Goal: Task Accomplishment & Management: Manage account settings

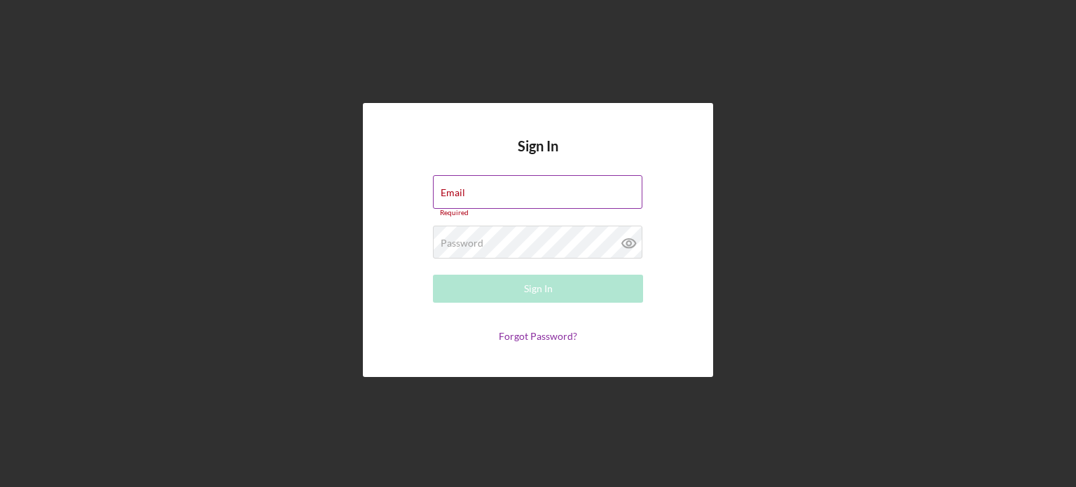
click at [554, 193] on div "Email Required" at bounding box center [538, 196] width 210 height 42
click at [559, 186] on div "Email Required" at bounding box center [538, 196] width 210 height 42
type input "[EMAIL_ADDRESS][DOMAIN_NAME]"
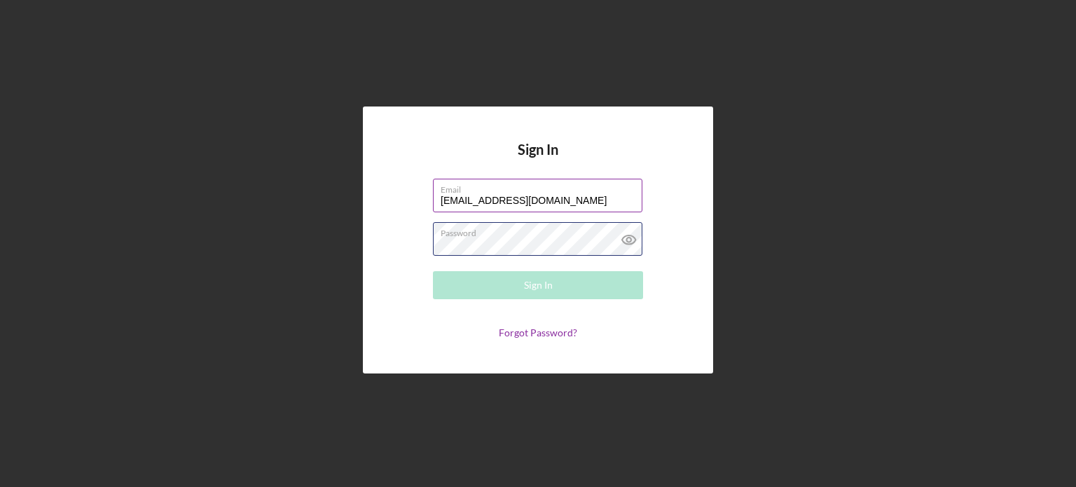
click at [562, 237] on div "Password Required" at bounding box center [538, 239] width 210 height 35
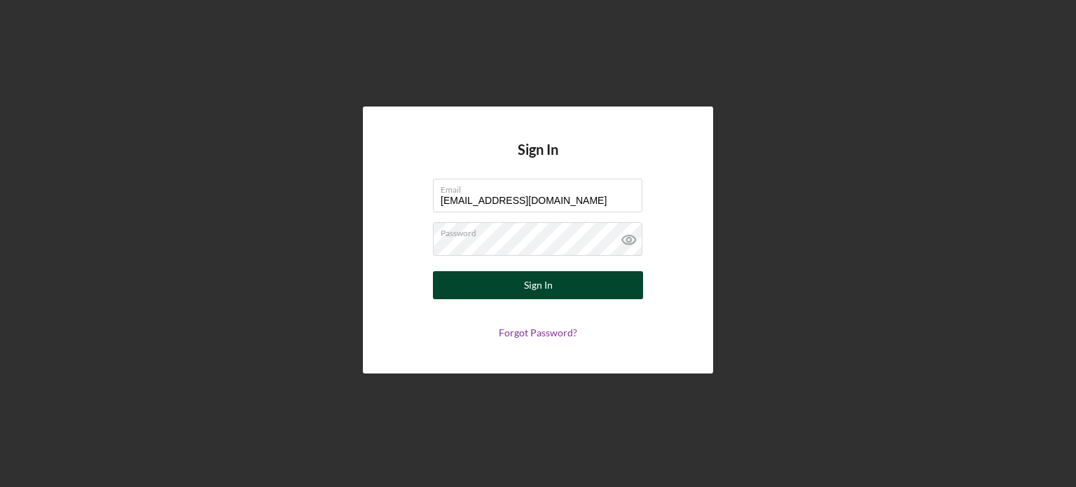
click at [529, 285] on div "Sign In" at bounding box center [538, 285] width 29 height 28
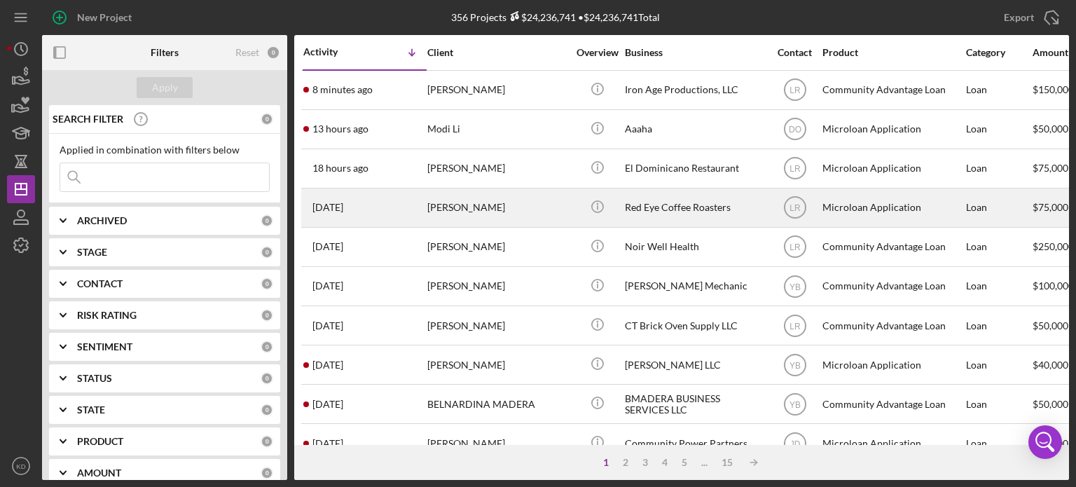
click at [675, 204] on div "Red Eye Coffee Roasters" at bounding box center [695, 207] width 140 height 37
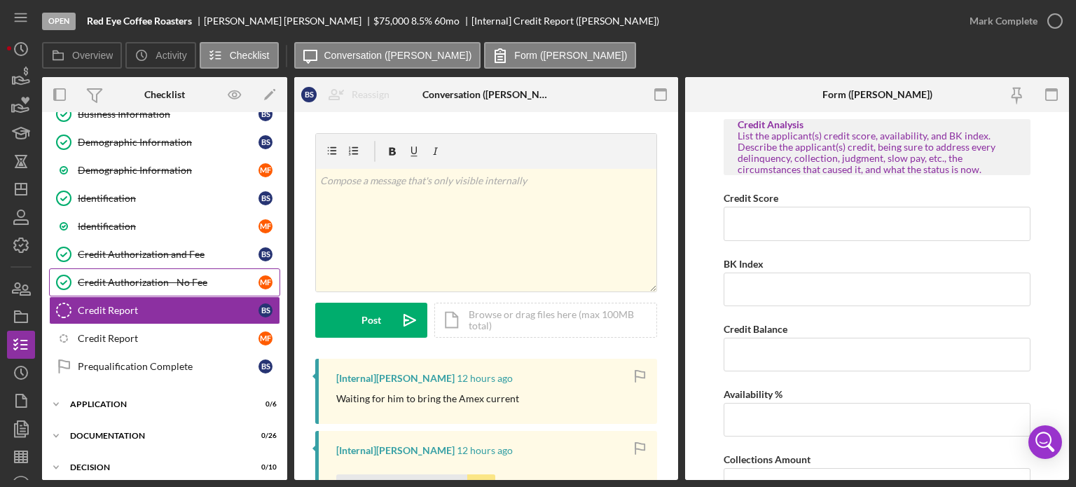
scroll to position [228, 0]
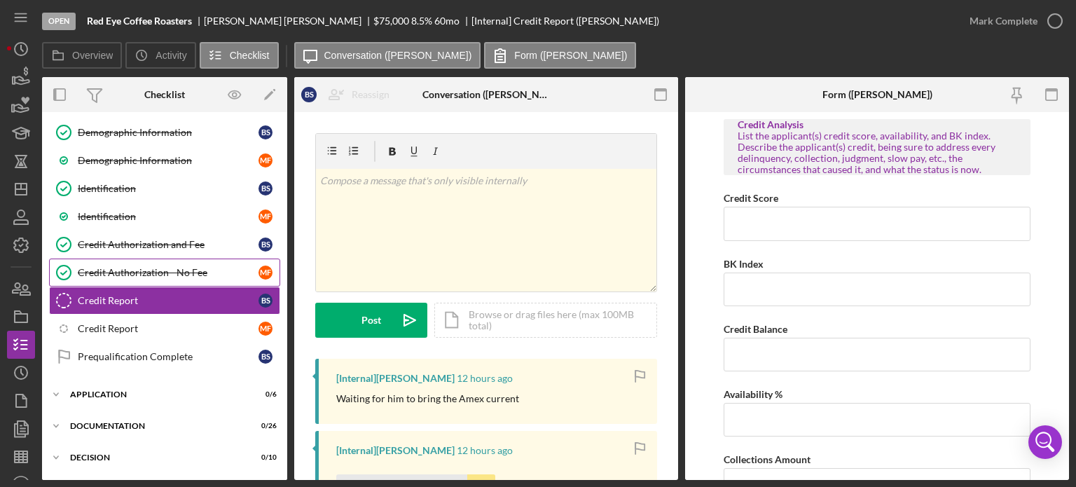
click at [158, 267] on div "Credit Authorization - No Fee" at bounding box center [168, 272] width 181 height 11
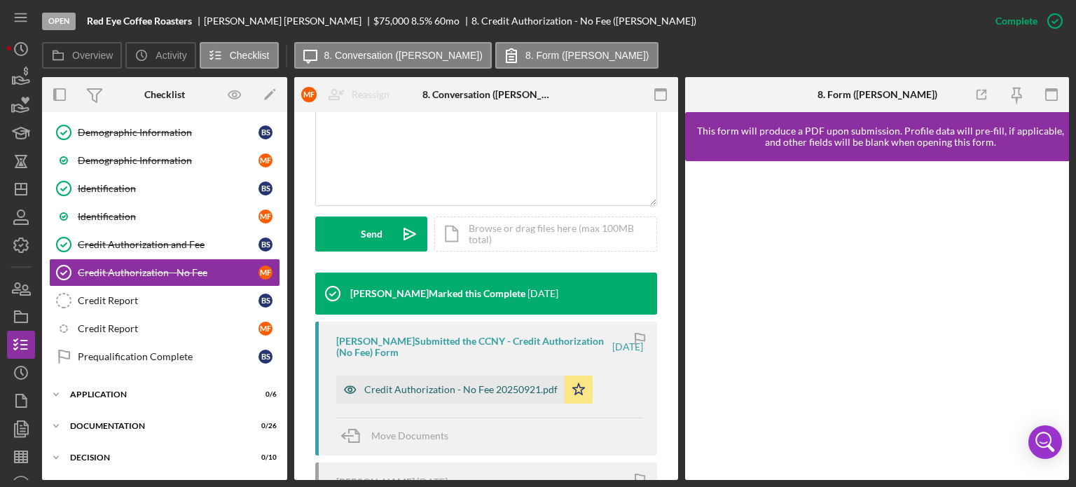
click at [453, 396] on div "Credit Authorization - No Fee 20250921.pdf" at bounding box center [450, 390] width 228 height 28
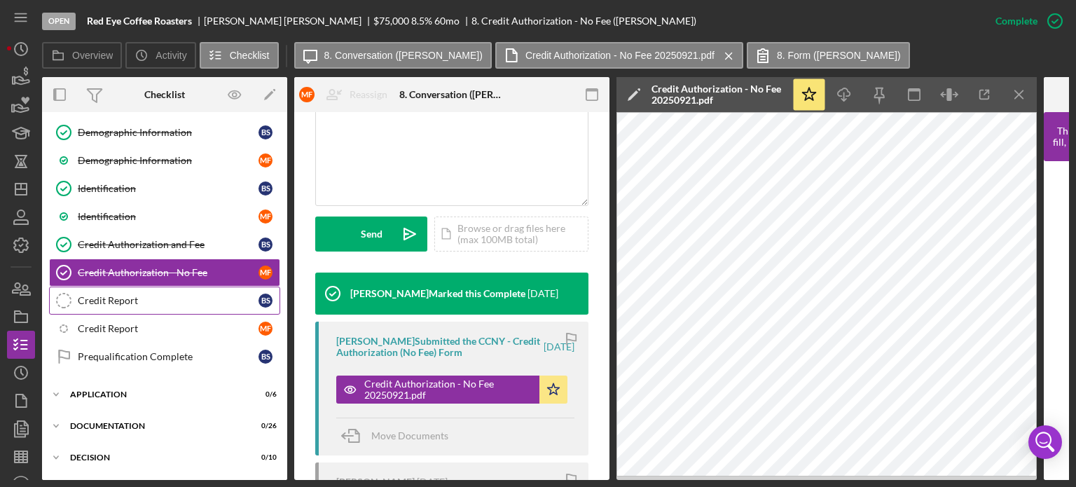
click at [184, 295] on div "Credit Report" at bounding box center [168, 300] width 181 height 11
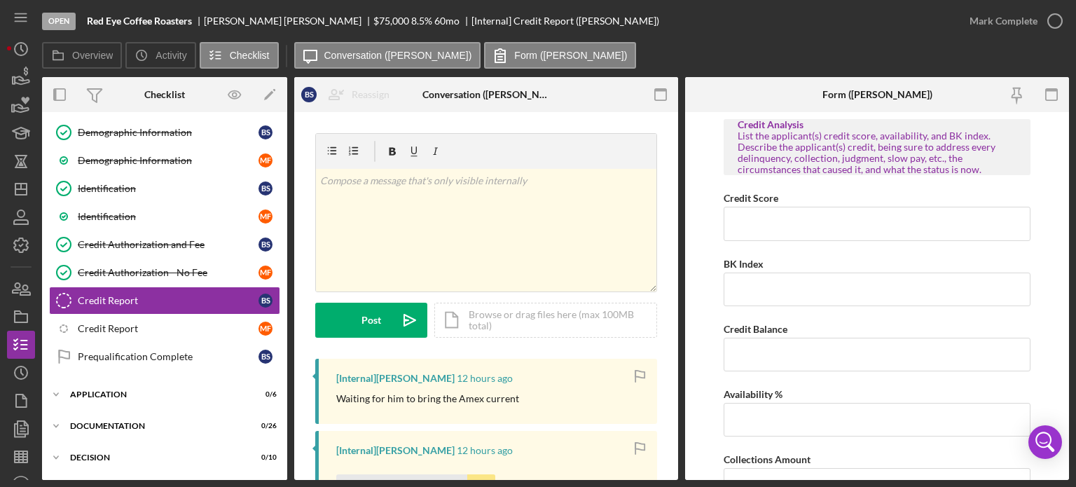
drag, startPoint x: 673, startPoint y: 258, endPoint x: 675, endPoint y: 283, distance: 25.3
click at [675, 283] on div "Credit Report Credit Report B S Reassign B S [PERSON_NAME] M F [PERSON_NAME] Ic…" at bounding box center [486, 296] width 384 height 368
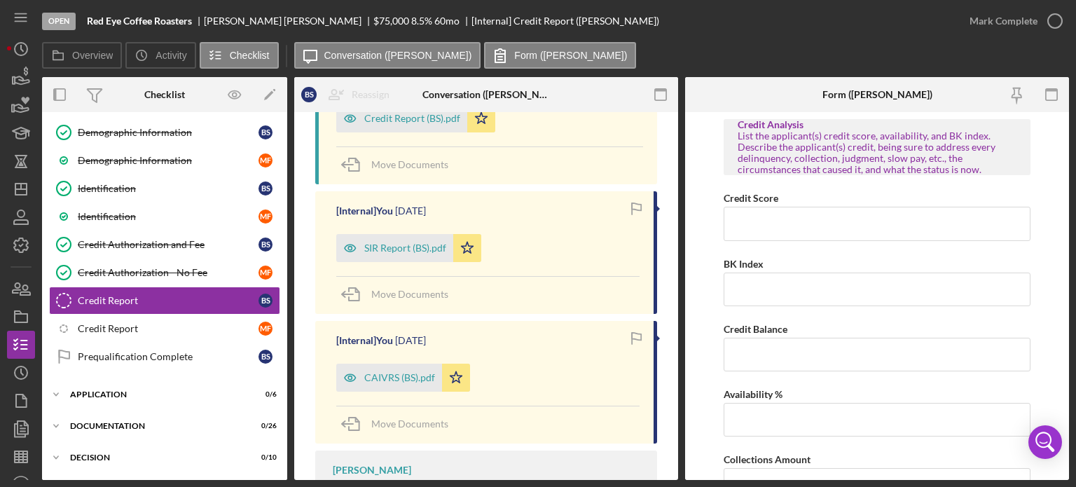
scroll to position [409, 0]
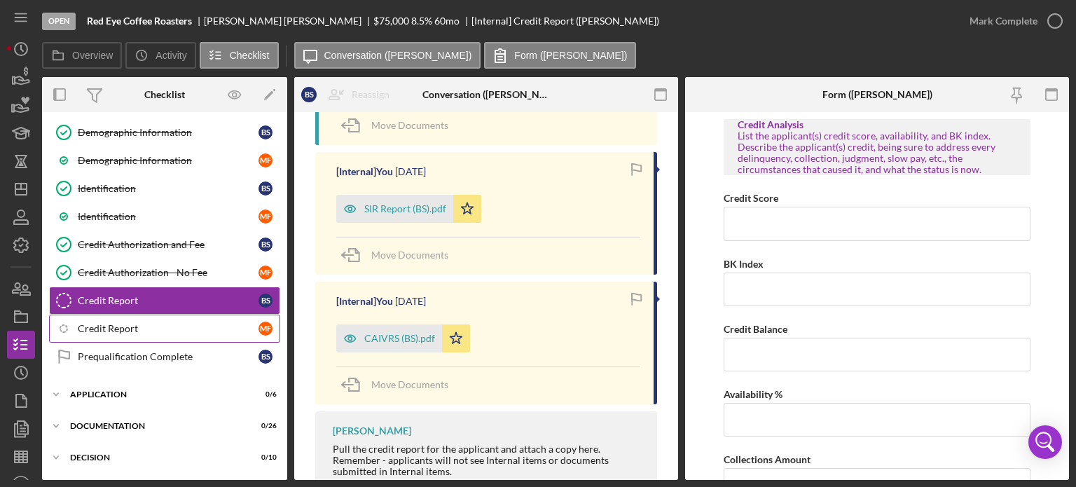
click at [115, 323] on div "Credit Report" at bounding box center [168, 328] width 181 height 11
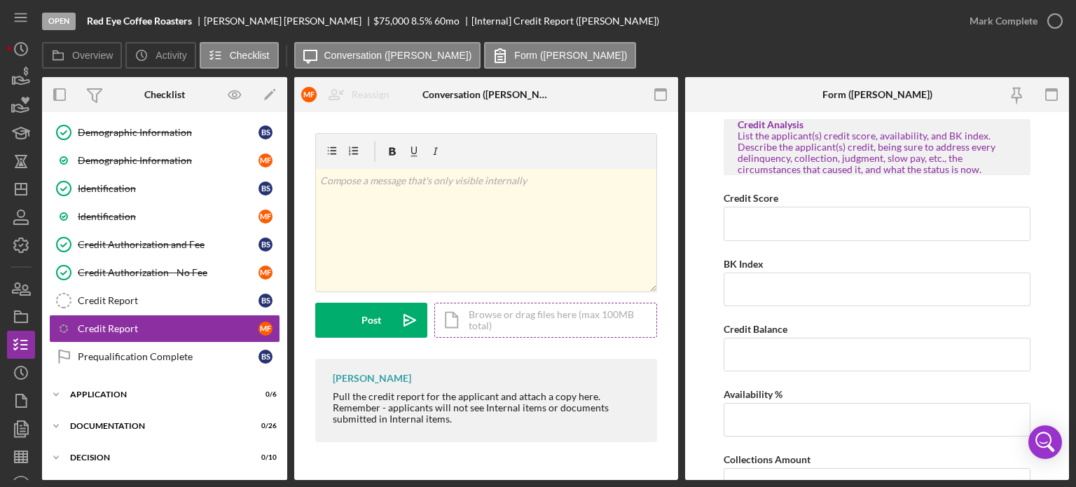
click at [486, 324] on div "Icon/Document Browse or drag files here (max 100MB total) Tap to choose files o…" at bounding box center [545, 320] width 223 height 35
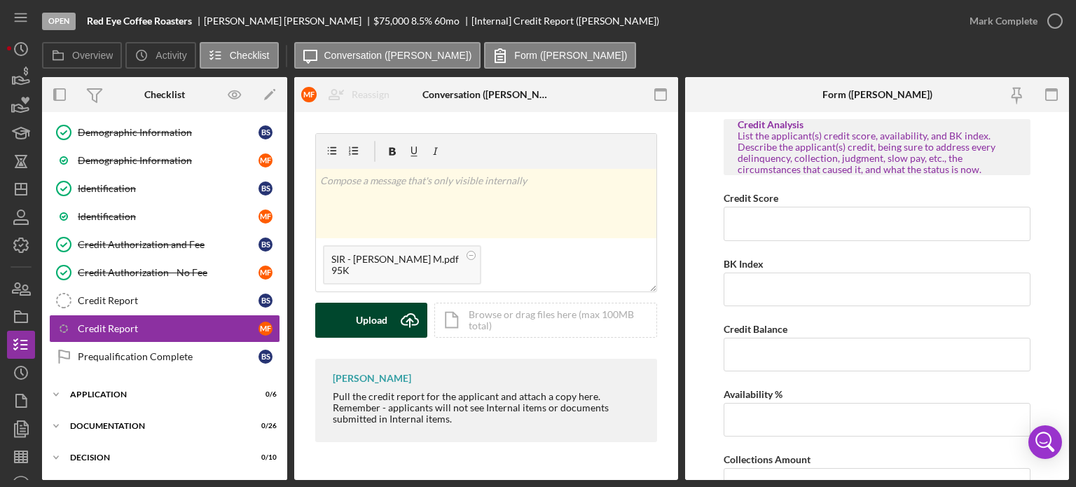
click at [383, 321] on div "Upload" at bounding box center [372, 320] width 32 height 35
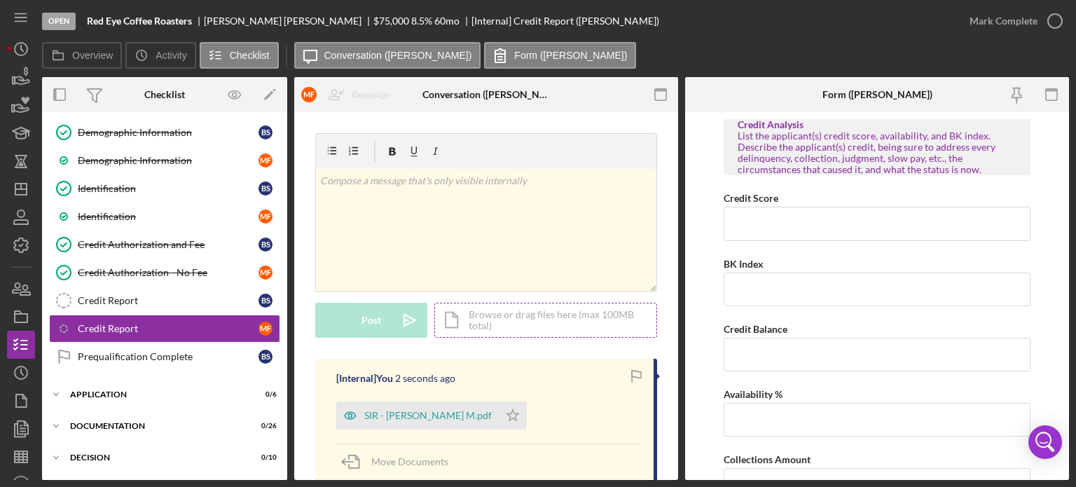
click at [523, 308] on div "Icon/Document Browse or drag files here (max 100MB total) Tap to choose files o…" at bounding box center [545, 320] width 223 height 35
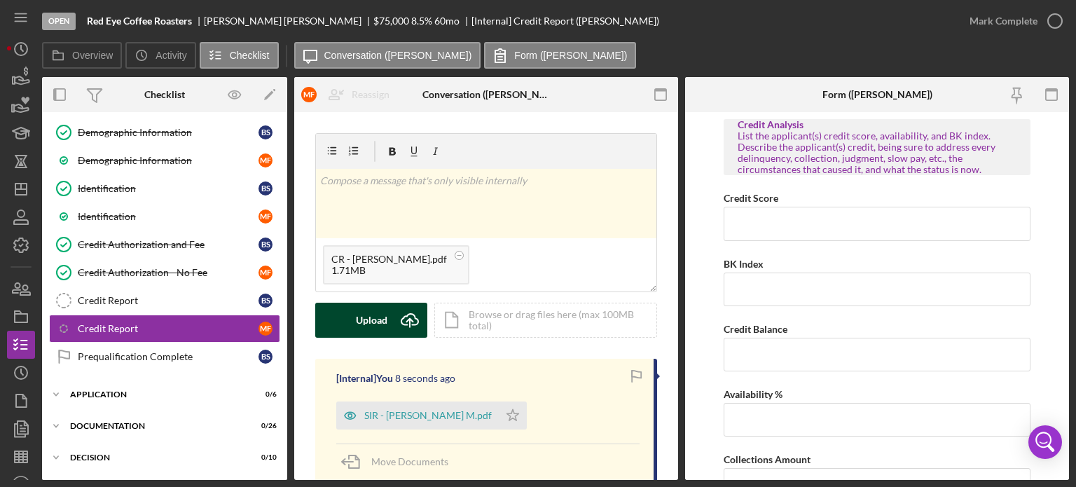
click at [366, 322] on div "Upload" at bounding box center [372, 320] width 32 height 35
